Goal: Task Accomplishment & Management: Use online tool/utility

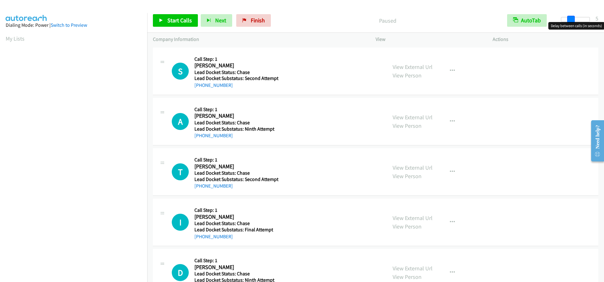
drag, startPoint x: 563, startPoint y: 16, endPoint x: 573, endPoint y: 18, distance: 10.2
click at [573, 18] on span at bounding box center [571, 20] width 8 height 8
click at [575, 18] on span at bounding box center [573, 20] width 8 height 8
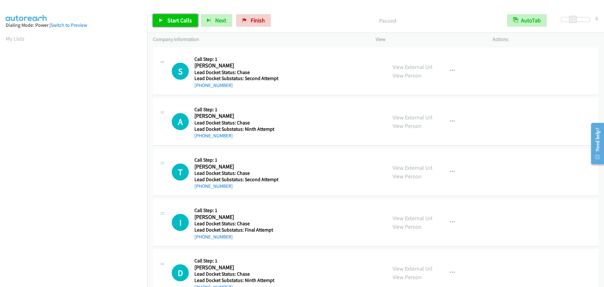
click at [190, 19] on span "Start Calls" at bounding box center [179, 20] width 25 height 7
click at [176, 22] on span "Pause" at bounding box center [174, 20] width 14 height 7
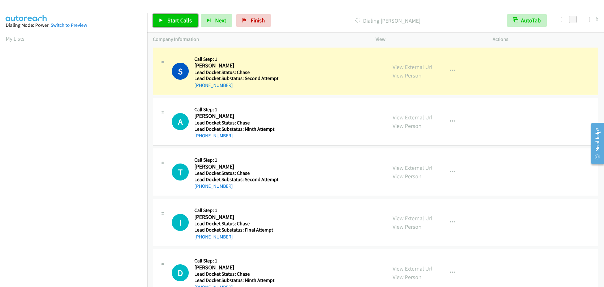
click at [165, 19] on link "Start Calls" at bounding box center [175, 20] width 45 height 13
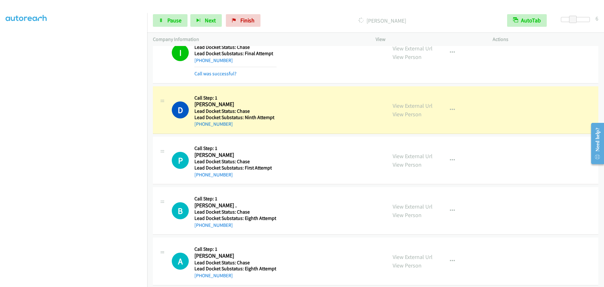
scroll to position [224, 0]
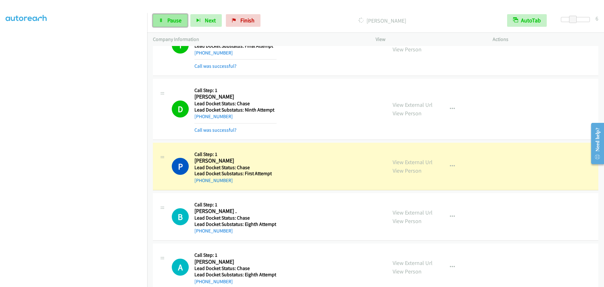
click at [160, 20] on icon at bounding box center [161, 21] width 4 height 4
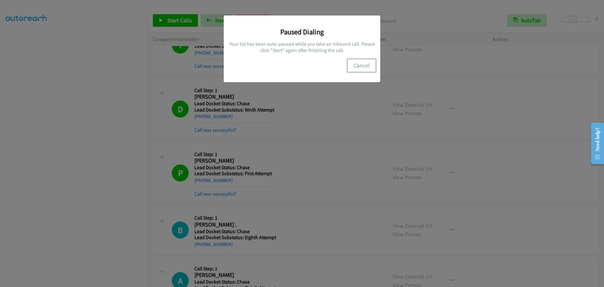
click at [360, 64] on button "Cancel" at bounding box center [362, 65] width 28 height 13
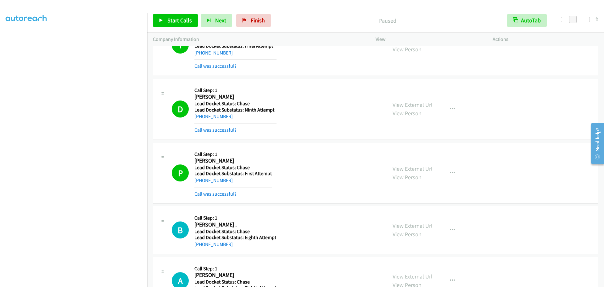
scroll to position [0, 0]
click at [21, 39] on link "My Lists" at bounding box center [15, 38] width 19 height 7
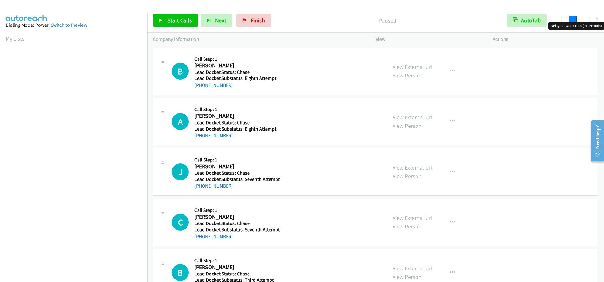
drag, startPoint x: 561, startPoint y: 20, endPoint x: 572, endPoint y: 20, distance: 11.3
click at [572, 20] on span at bounding box center [573, 20] width 8 height 8
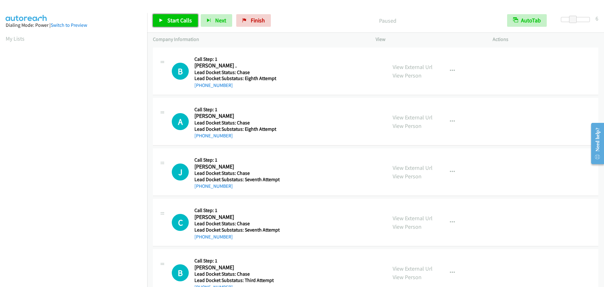
click at [179, 22] on span "Start Calls" at bounding box center [179, 20] width 25 height 7
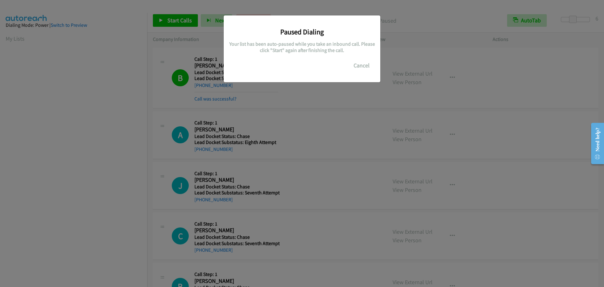
scroll to position [66, 0]
click at [365, 66] on button "Cancel" at bounding box center [362, 65] width 28 height 13
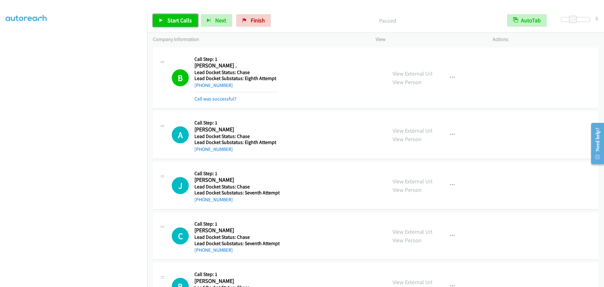
click at [182, 16] on link "Start Calls" at bounding box center [175, 20] width 45 height 13
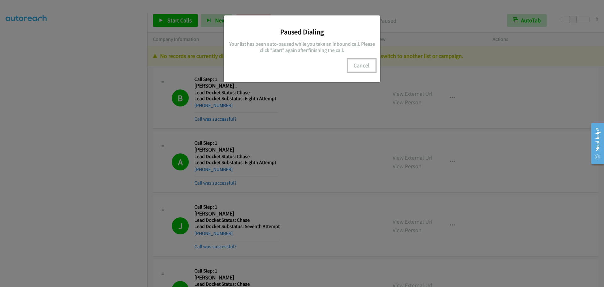
click at [357, 63] on button "Cancel" at bounding box center [362, 65] width 28 height 13
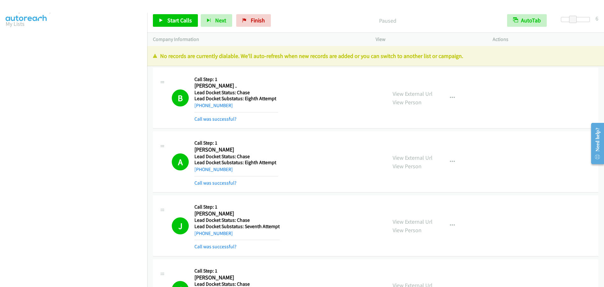
scroll to position [0, 0]
drag, startPoint x: 14, startPoint y: 39, endPoint x: 46, endPoint y: 39, distance: 32.1
click at [14, 39] on link "My Lists" at bounding box center [15, 38] width 19 height 7
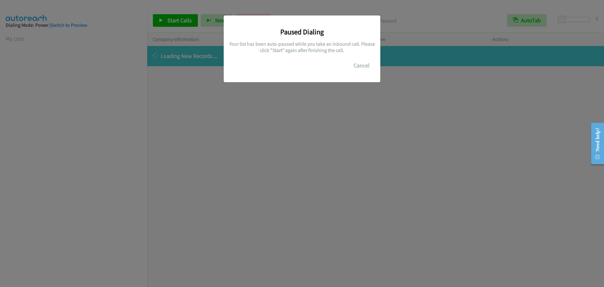
scroll to position [66, 0]
click at [357, 66] on button "Cancel" at bounding box center [362, 65] width 28 height 13
click at [362, 69] on button "Cancel" at bounding box center [362, 65] width 28 height 13
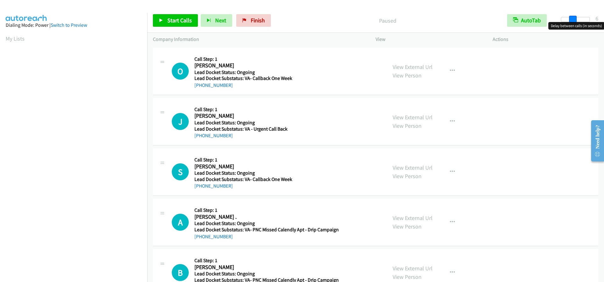
drag, startPoint x: 563, startPoint y: 19, endPoint x: 575, endPoint y: 19, distance: 11.6
click at [575, 19] on span at bounding box center [573, 20] width 8 height 8
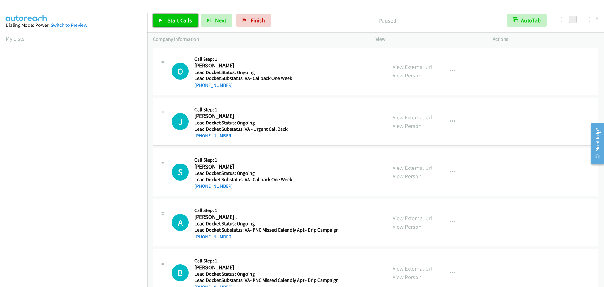
click at [190, 22] on span "Start Calls" at bounding box center [179, 20] width 25 height 7
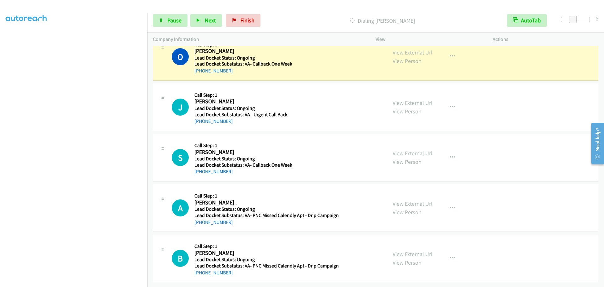
scroll to position [66, 0]
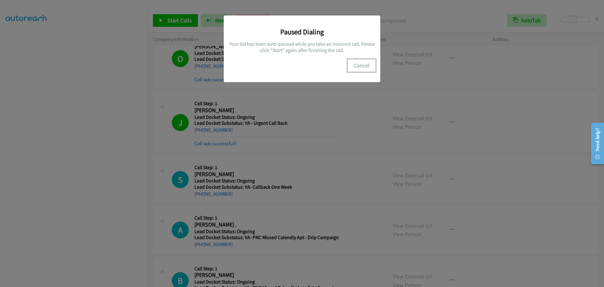
click at [357, 60] on button "Cancel" at bounding box center [362, 65] width 28 height 13
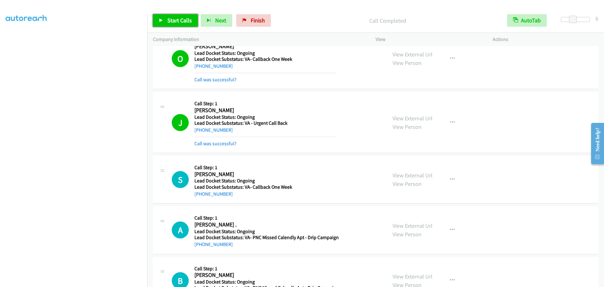
click at [187, 21] on span "Start Calls" at bounding box center [179, 20] width 25 height 7
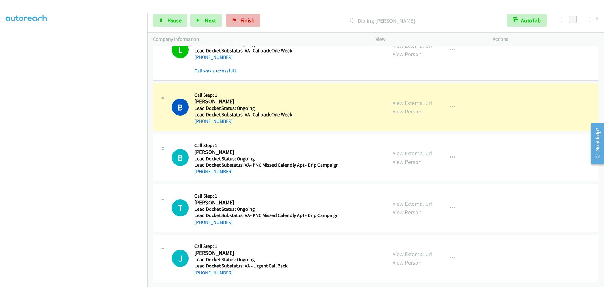
scroll to position [607, 0]
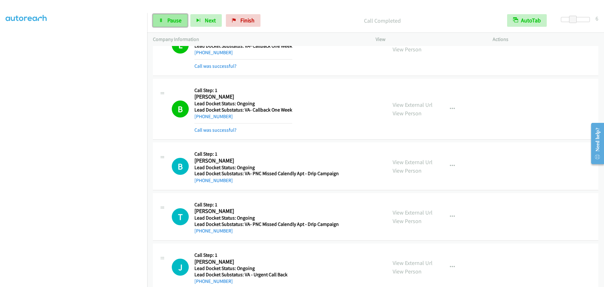
click at [173, 19] on span "Pause" at bounding box center [174, 20] width 14 height 7
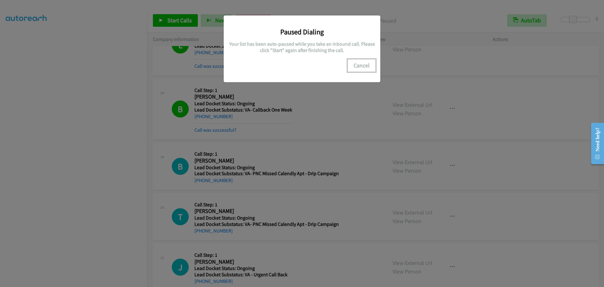
click at [359, 68] on button "Cancel" at bounding box center [362, 65] width 28 height 13
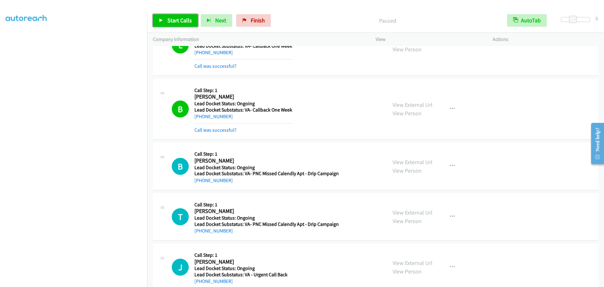
click at [178, 23] on span "Start Calls" at bounding box center [179, 20] width 25 height 7
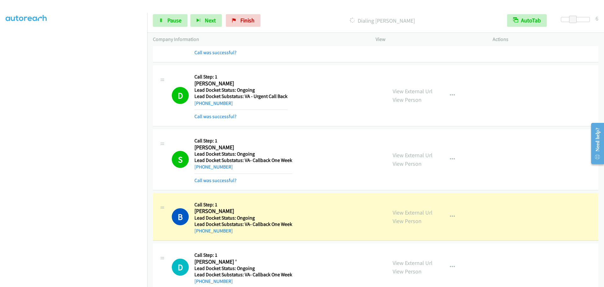
scroll to position [939, 0]
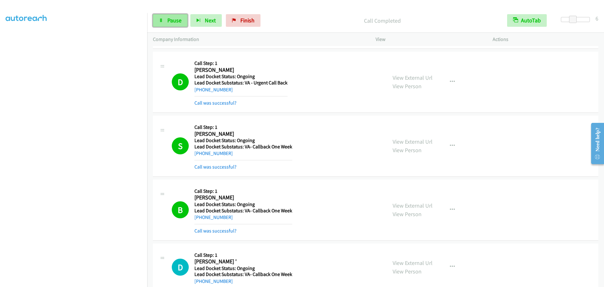
click at [176, 22] on span "Pause" at bounding box center [174, 20] width 14 height 7
drag, startPoint x: 171, startPoint y: 23, endPoint x: 181, endPoint y: 18, distance: 10.5
click at [171, 23] on span "Start Calls" at bounding box center [179, 20] width 25 height 7
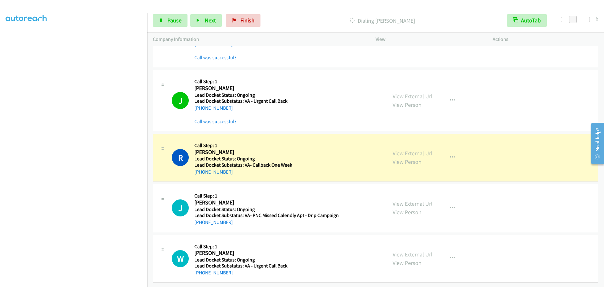
scroll to position [1295, 0]
click at [174, 19] on span "Pause" at bounding box center [174, 20] width 14 height 7
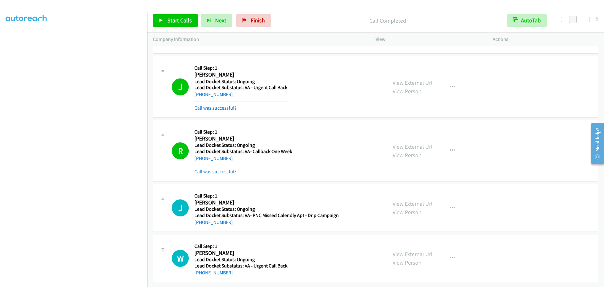
scroll to position [1308, 0]
click at [185, 21] on span "Start Calls" at bounding box center [179, 20] width 25 height 7
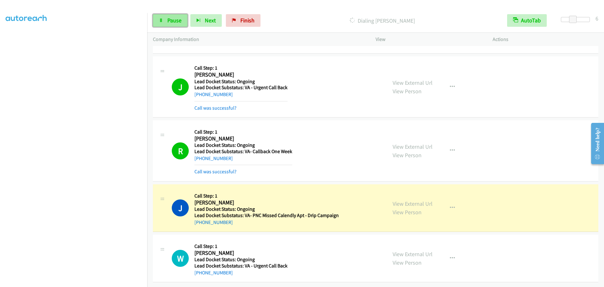
click at [175, 19] on span "Pause" at bounding box center [174, 20] width 14 height 7
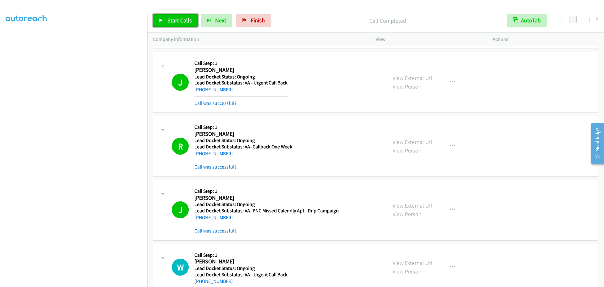
click at [183, 20] on span "Start Calls" at bounding box center [179, 20] width 25 height 7
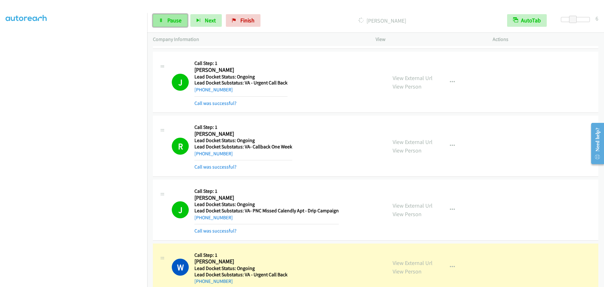
click at [180, 19] on span "Pause" at bounding box center [174, 20] width 14 height 7
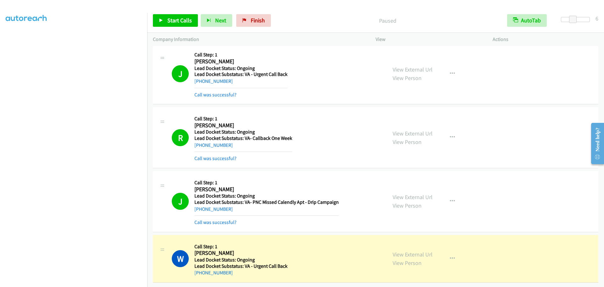
scroll to position [1322, 0]
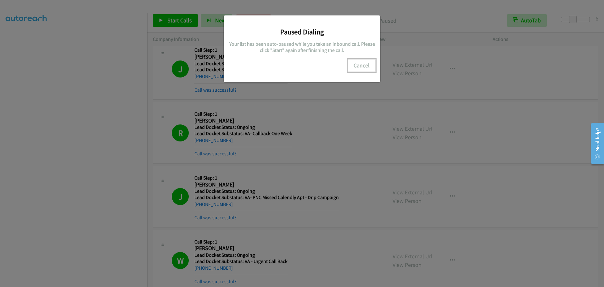
click at [366, 64] on button "Cancel" at bounding box center [362, 65] width 28 height 13
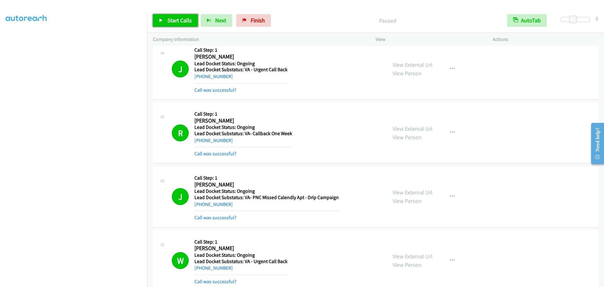
drag, startPoint x: 170, startPoint y: 23, endPoint x: 201, endPoint y: 6, distance: 35.1
click at [170, 23] on span "Start Calls" at bounding box center [179, 20] width 25 height 7
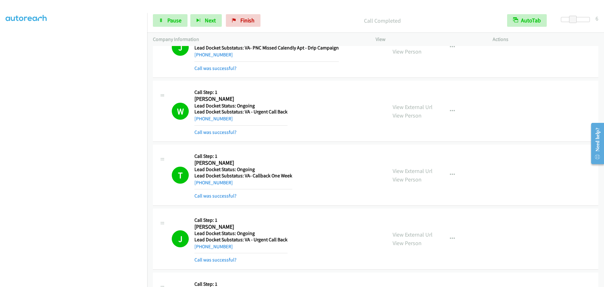
scroll to position [1704, 0]
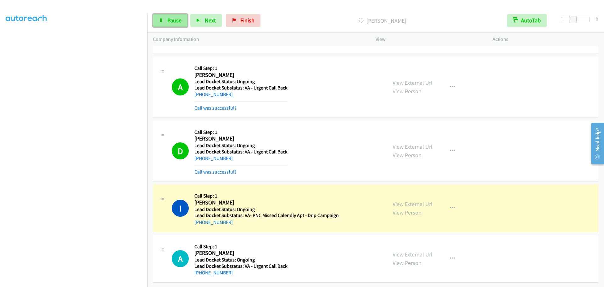
drag, startPoint x: 171, startPoint y: 23, endPoint x: 175, endPoint y: 21, distance: 4.3
click at [171, 23] on span "Pause" at bounding box center [174, 20] width 14 height 7
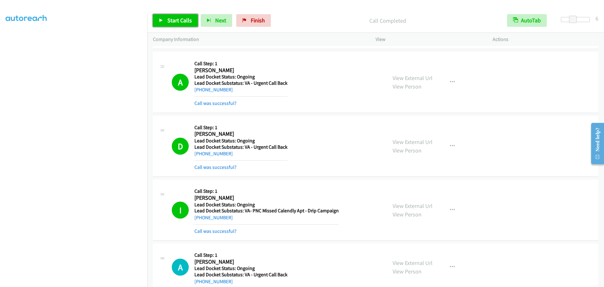
click at [187, 23] on span "Start Calls" at bounding box center [179, 20] width 25 height 7
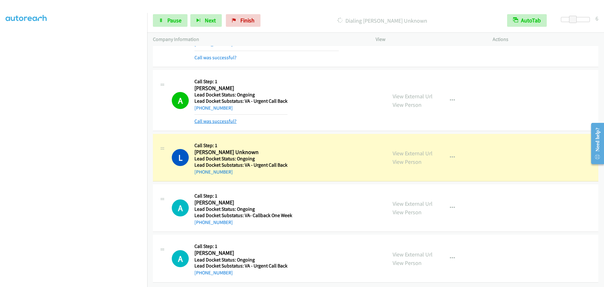
scroll to position [1882, 0]
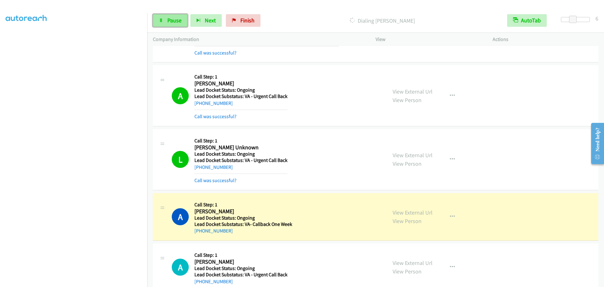
click at [173, 20] on span "Pause" at bounding box center [174, 20] width 14 height 7
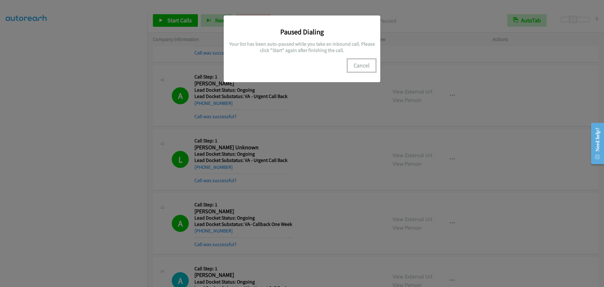
click at [366, 63] on button "Cancel" at bounding box center [362, 65] width 28 height 13
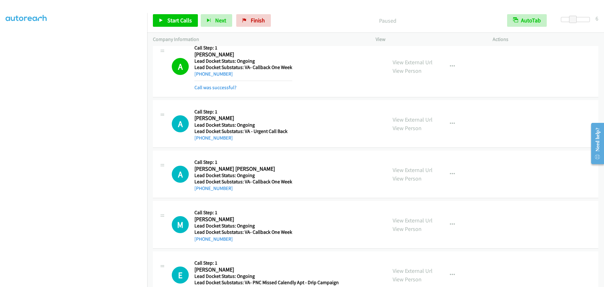
scroll to position [2040, 0]
click at [184, 19] on span "Start Calls" at bounding box center [179, 20] width 25 height 7
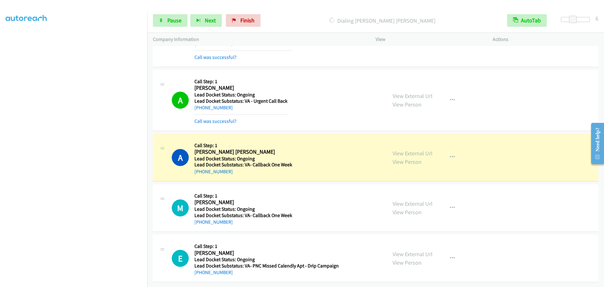
scroll to position [2074, 0]
click at [172, 23] on span "Pause" at bounding box center [174, 20] width 14 height 7
click at [186, 18] on span "Start Calls" at bounding box center [179, 20] width 25 height 7
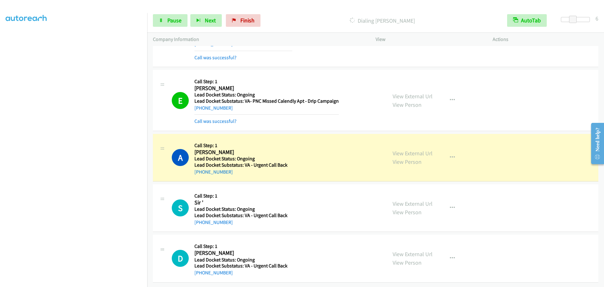
scroll to position [2265, 0]
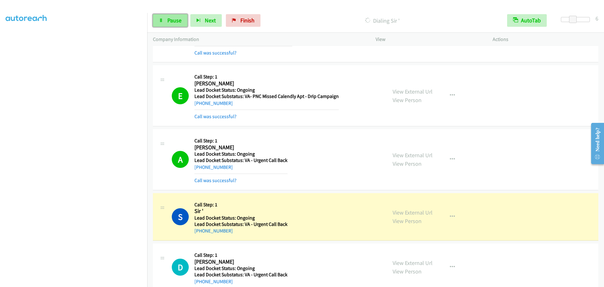
click at [175, 23] on span "Pause" at bounding box center [174, 20] width 14 height 7
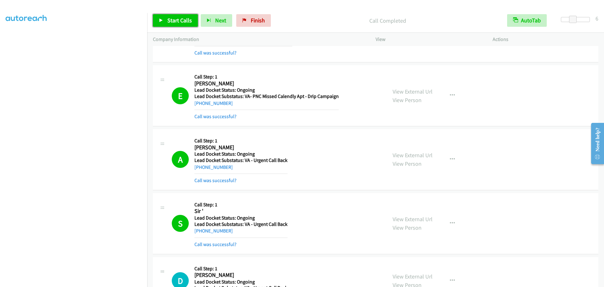
drag, startPoint x: 173, startPoint y: 17, endPoint x: 221, endPoint y: 0, distance: 51.1
click at [173, 17] on span "Start Calls" at bounding box center [179, 20] width 25 height 7
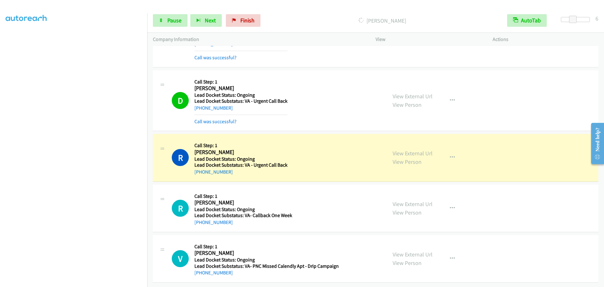
scroll to position [2456, 0]
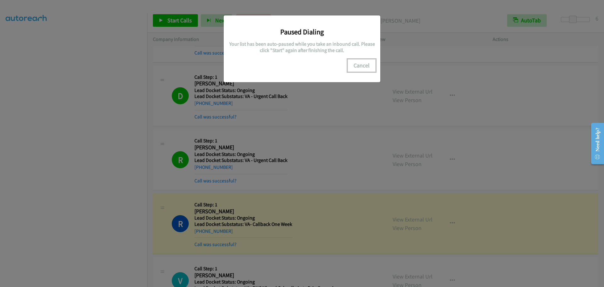
click at [363, 63] on button "Cancel" at bounding box center [362, 65] width 28 height 13
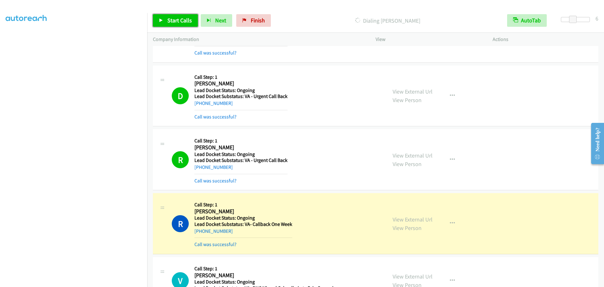
click at [175, 20] on span "Start Calls" at bounding box center [179, 20] width 25 height 7
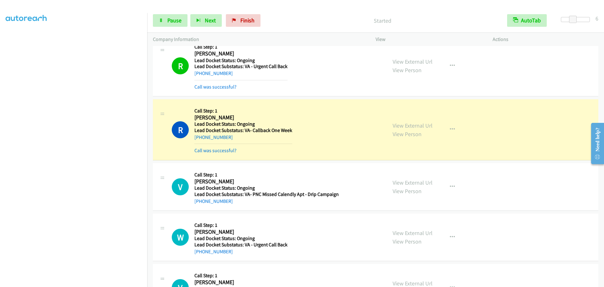
scroll to position [2551, 0]
click at [169, 25] on link "Pause" at bounding box center [170, 20] width 35 height 13
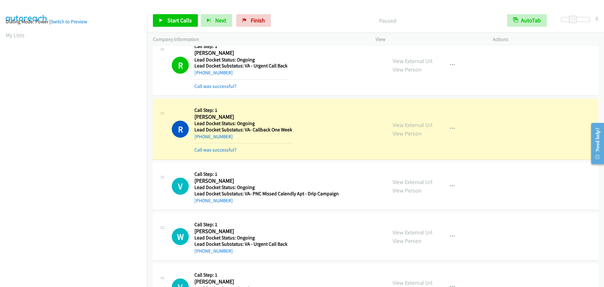
scroll to position [0, 0]
click at [20, 38] on link "My Lists" at bounding box center [15, 38] width 19 height 7
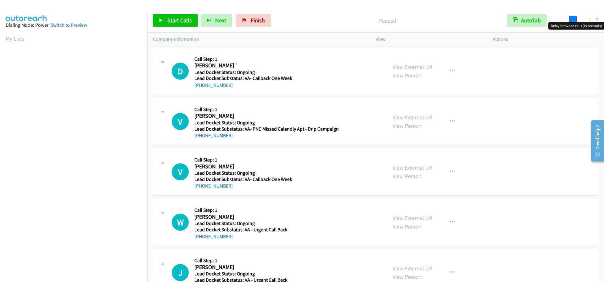
drag, startPoint x: 563, startPoint y: 19, endPoint x: 575, endPoint y: 20, distance: 12.0
click at [575, 20] on span at bounding box center [573, 20] width 8 height 8
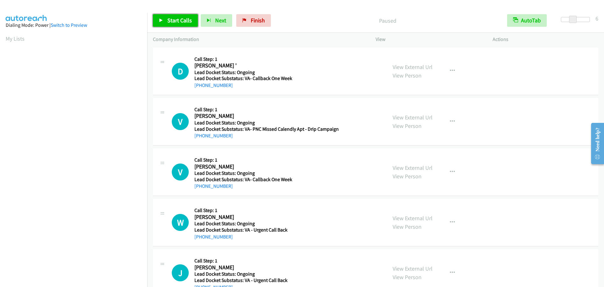
click at [176, 21] on span "Start Calls" at bounding box center [179, 20] width 25 height 7
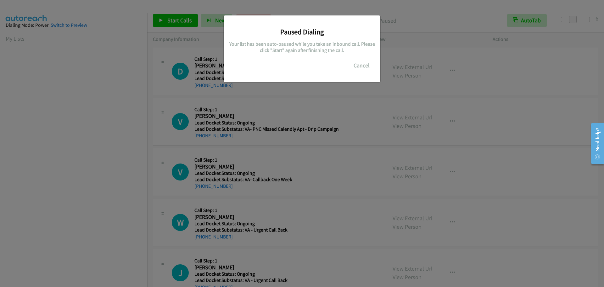
scroll to position [66, 0]
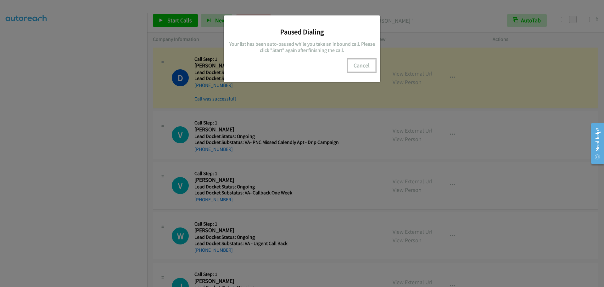
click at [365, 66] on button "Cancel" at bounding box center [362, 65] width 28 height 13
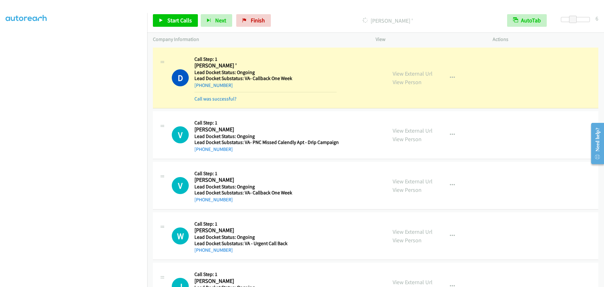
scroll to position [0, 0]
click at [14, 42] on section "My Lists" at bounding box center [74, 38] width 136 height 8
click at [18, 36] on link "My Lists" at bounding box center [15, 38] width 19 height 7
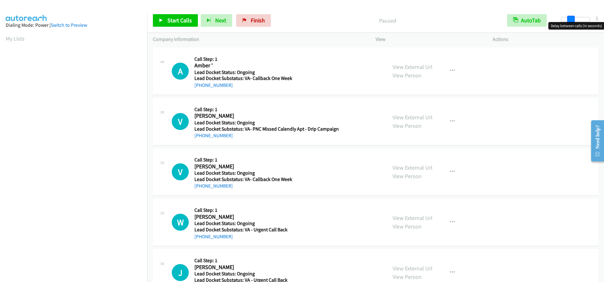
drag, startPoint x: 562, startPoint y: 18, endPoint x: 572, endPoint y: 17, distance: 10.1
click at [572, 17] on span at bounding box center [571, 20] width 8 height 8
click at [573, 17] on span at bounding box center [573, 20] width 8 height 8
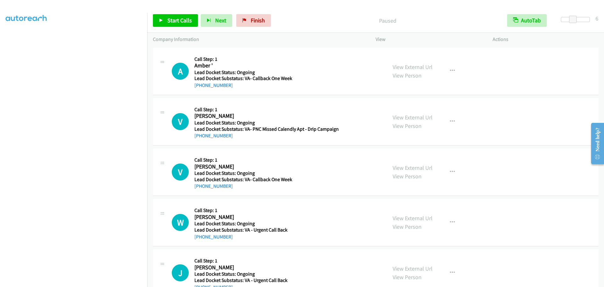
scroll to position [66, 0]
click at [178, 22] on span "Start Calls" at bounding box center [179, 20] width 25 height 7
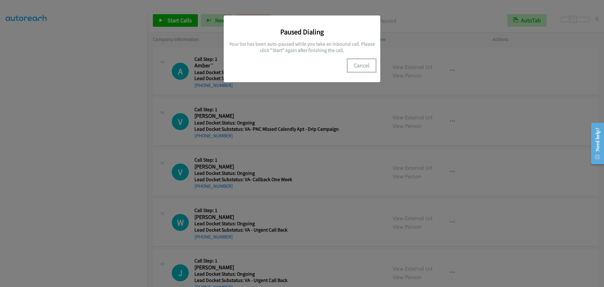
click at [368, 65] on button "Cancel" at bounding box center [362, 65] width 28 height 13
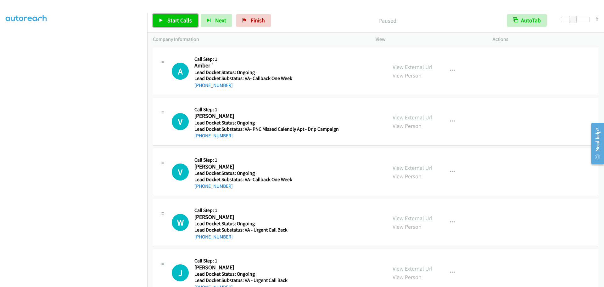
click at [187, 20] on span "Start Calls" at bounding box center [179, 20] width 25 height 7
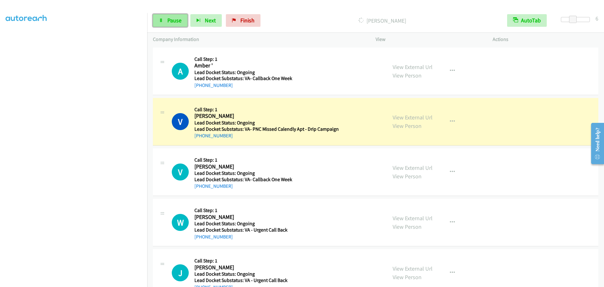
click at [175, 23] on span "Pause" at bounding box center [174, 20] width 14 height 7
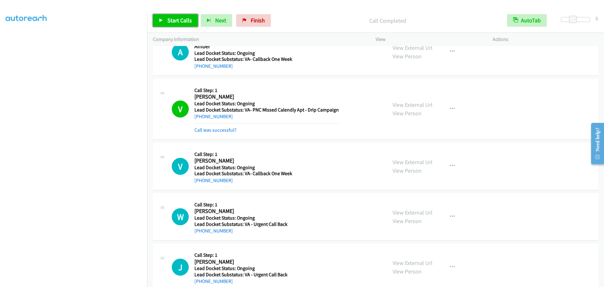
click at [165, 21] on link "Start Calls" at bounding box center [175, 20] width 45 height 13
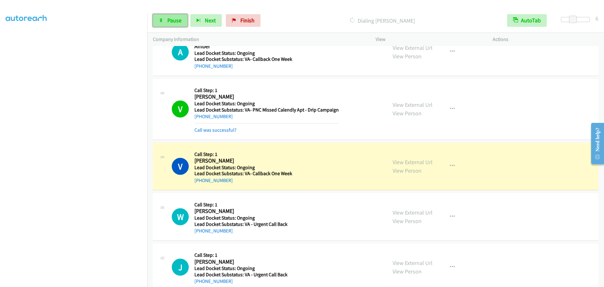
click at [173, 23] on span "Pause" at bounding box center [174, 20] width 14 height 7
